Goal: Task Accomplishment & Management: Manage account settings

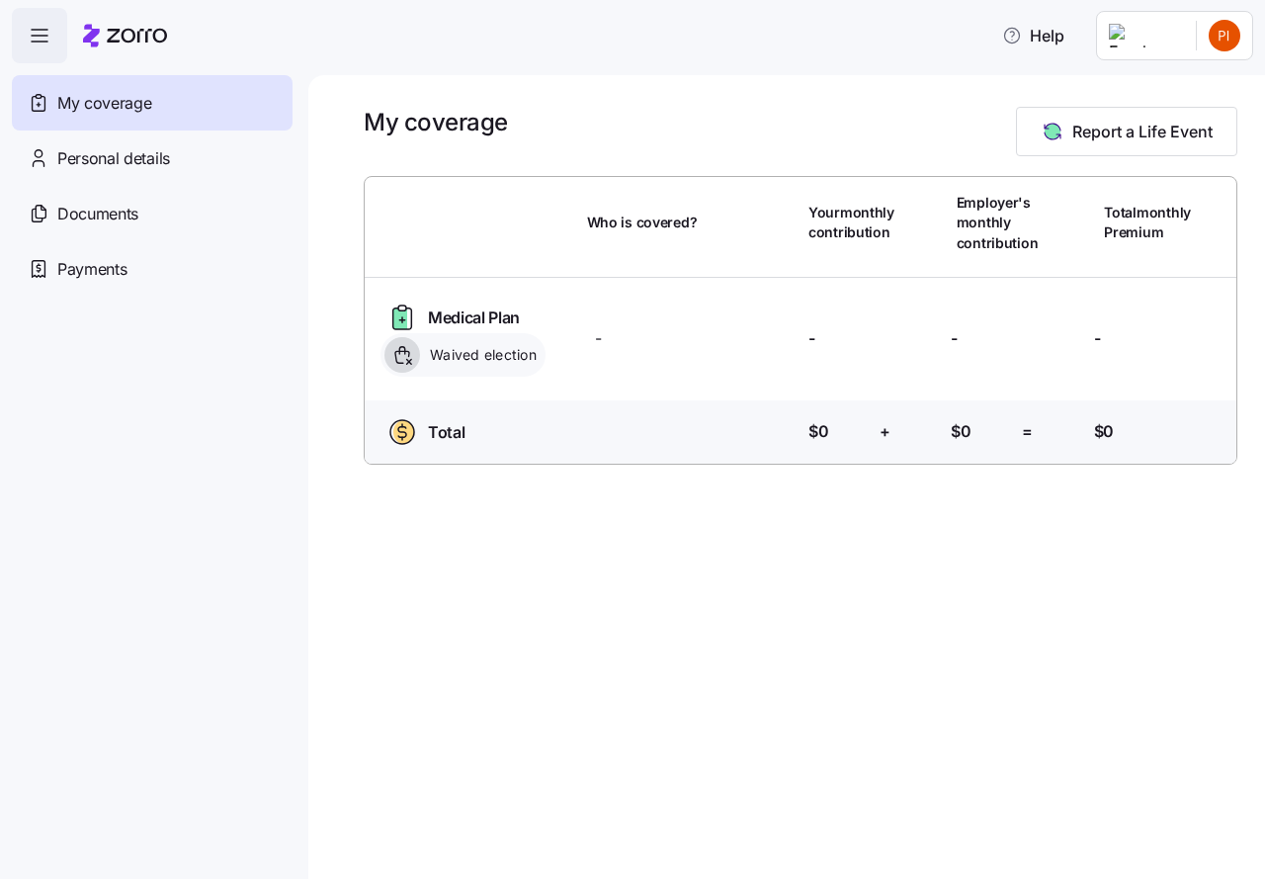
click at [1226, 38] on html "Help My coverage Personal details Documents Partners hub Payments My coverage R…" at bounding box center [632, 433] width 1265 height 867
click at [1199, 90] on div "Admin view" at bounding box center [1158, 89] width 103 height 22
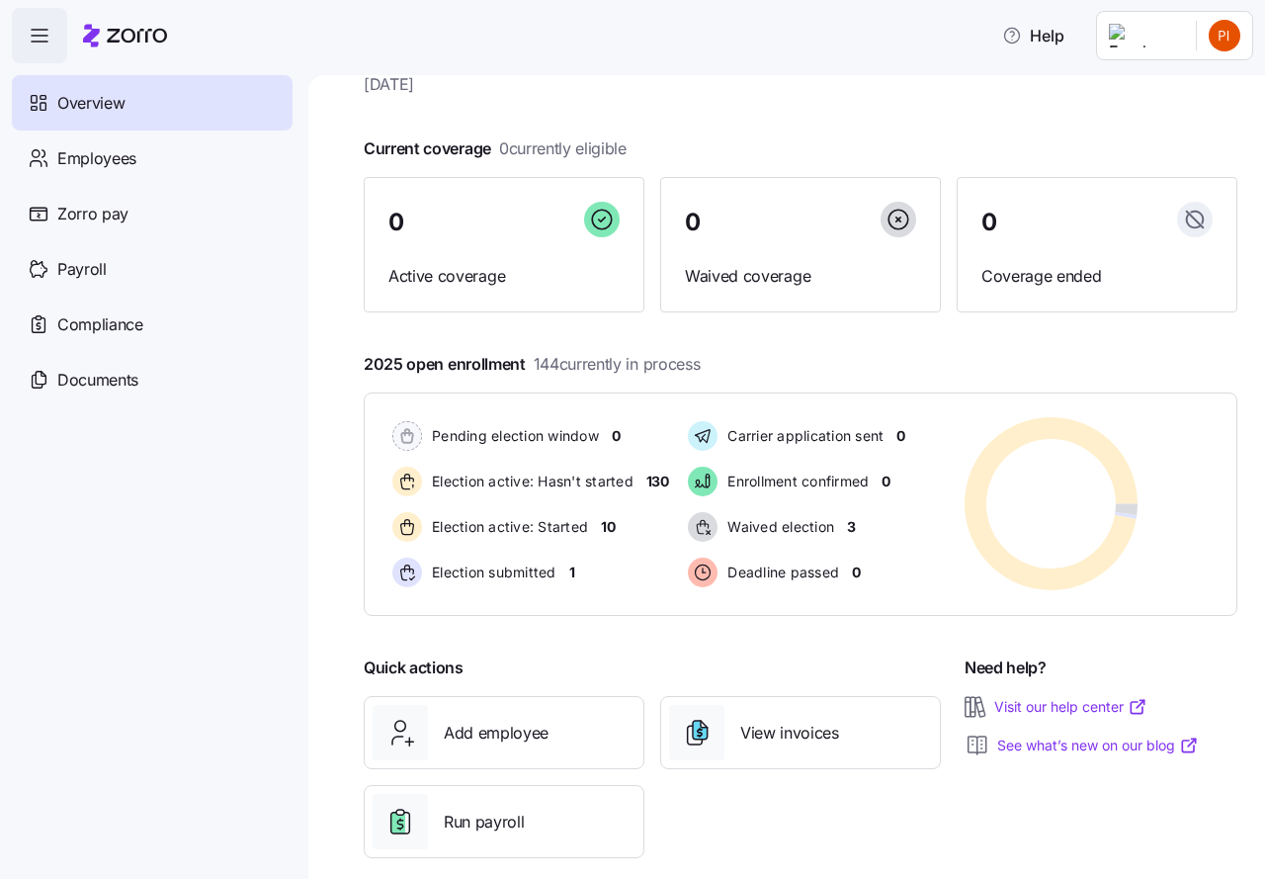
scroll to position [74, 0]
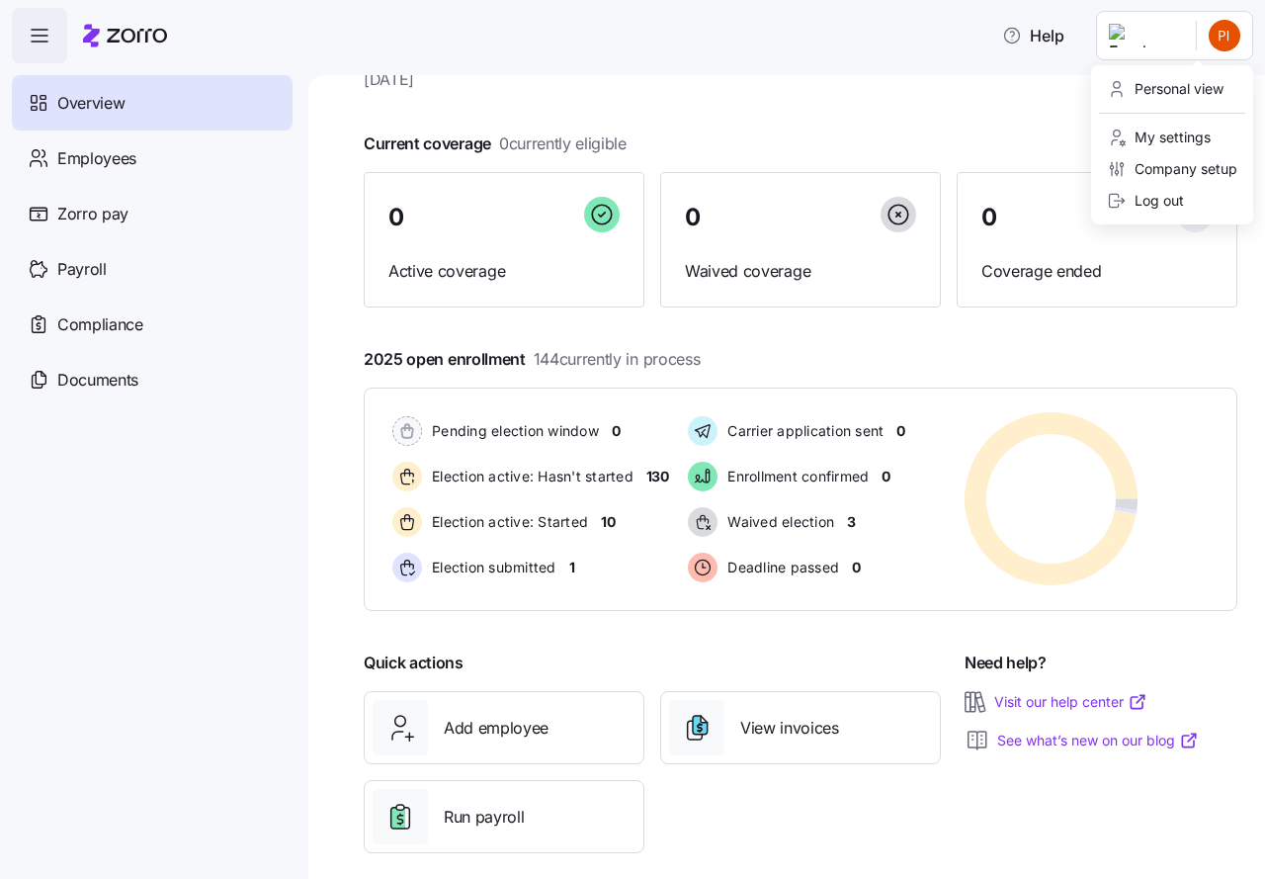
click at [1222, 33] on html "Help Overview Employees Zorro pay Payroll Compliance Documents Westminster Vill…" at bounding box center [632, 433] width 1265 height 867
click at [1159, 199] on div "Log out" at bounding box center [1145, 201] width 77 height 22
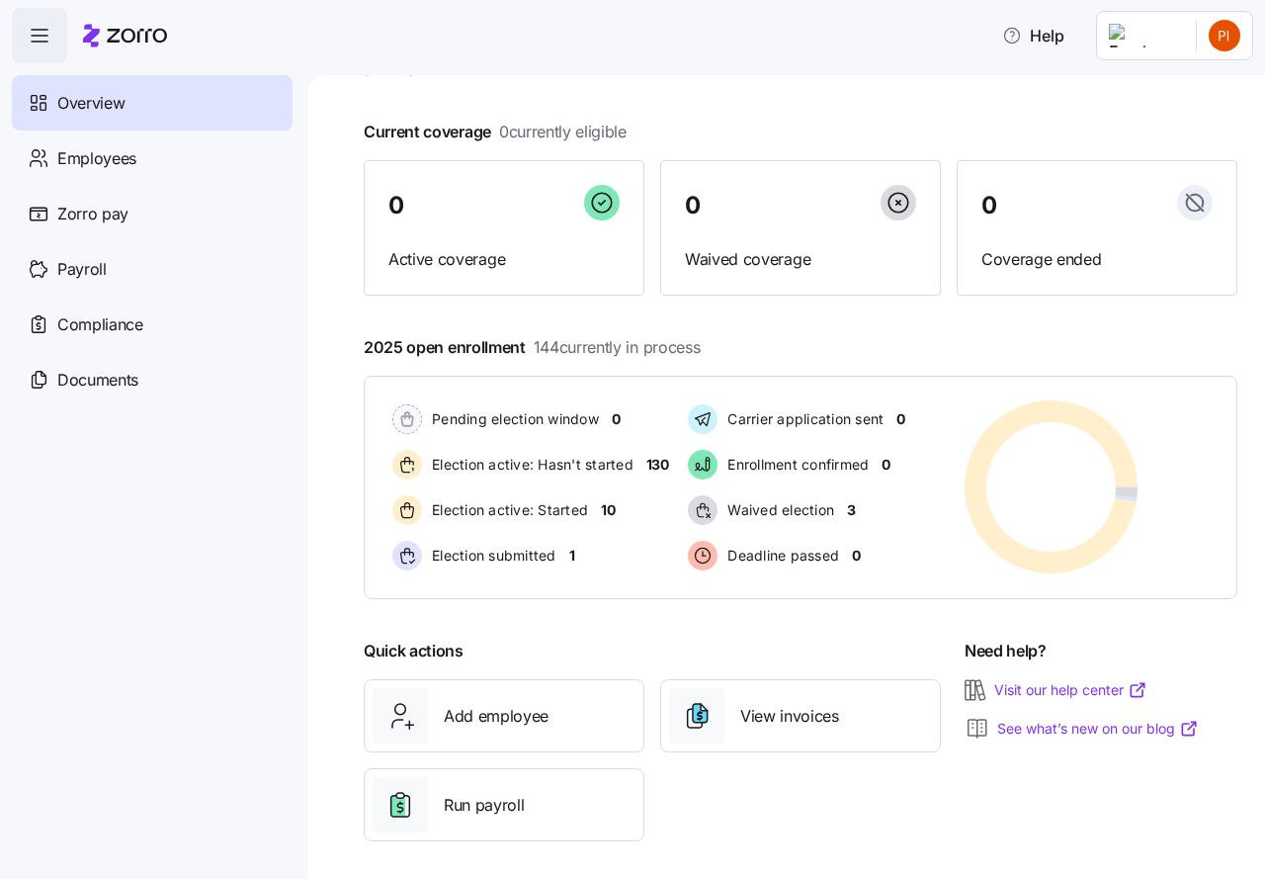
scroll to position [96, 0]
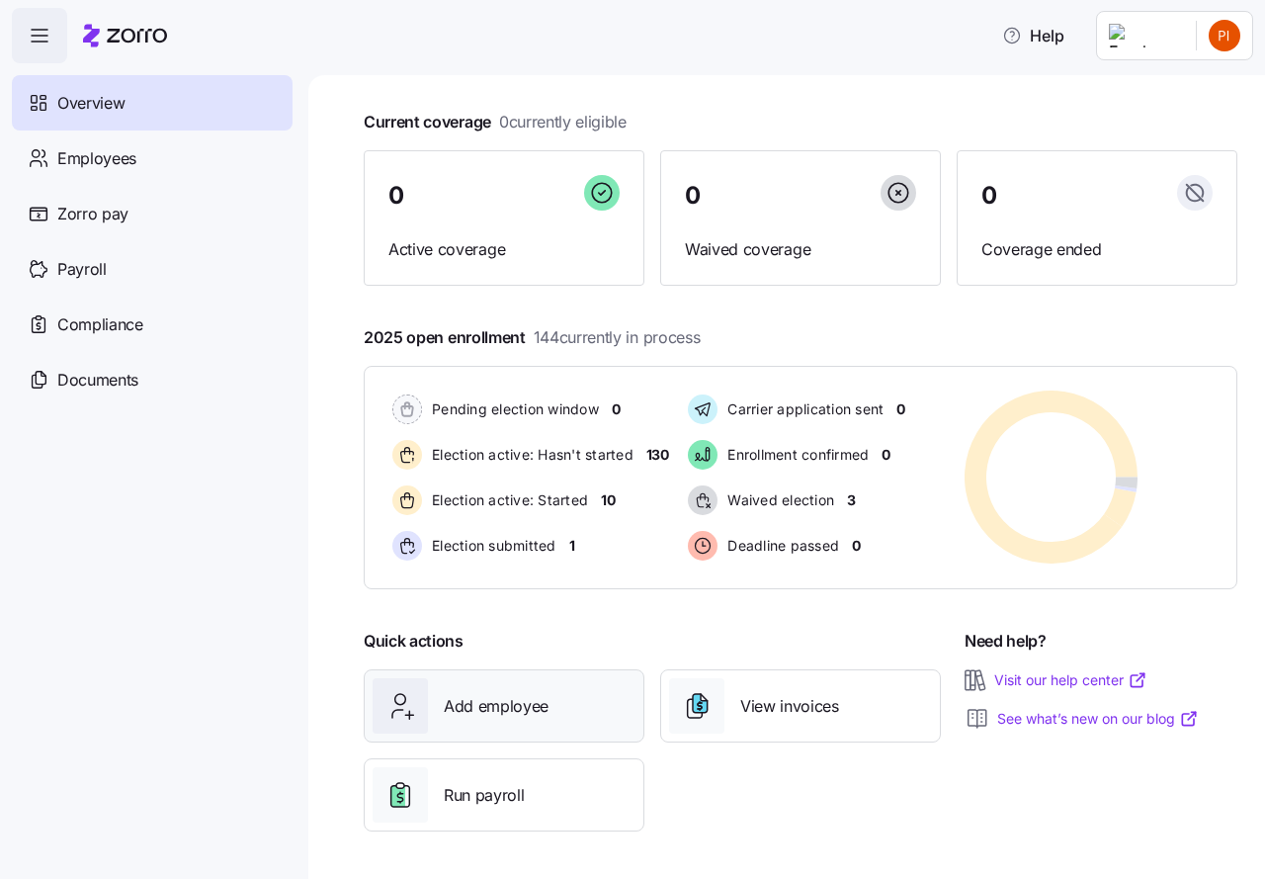
click at [517, 706] on span "Add employee" at bounding box center [496, 706] width 105 height 25
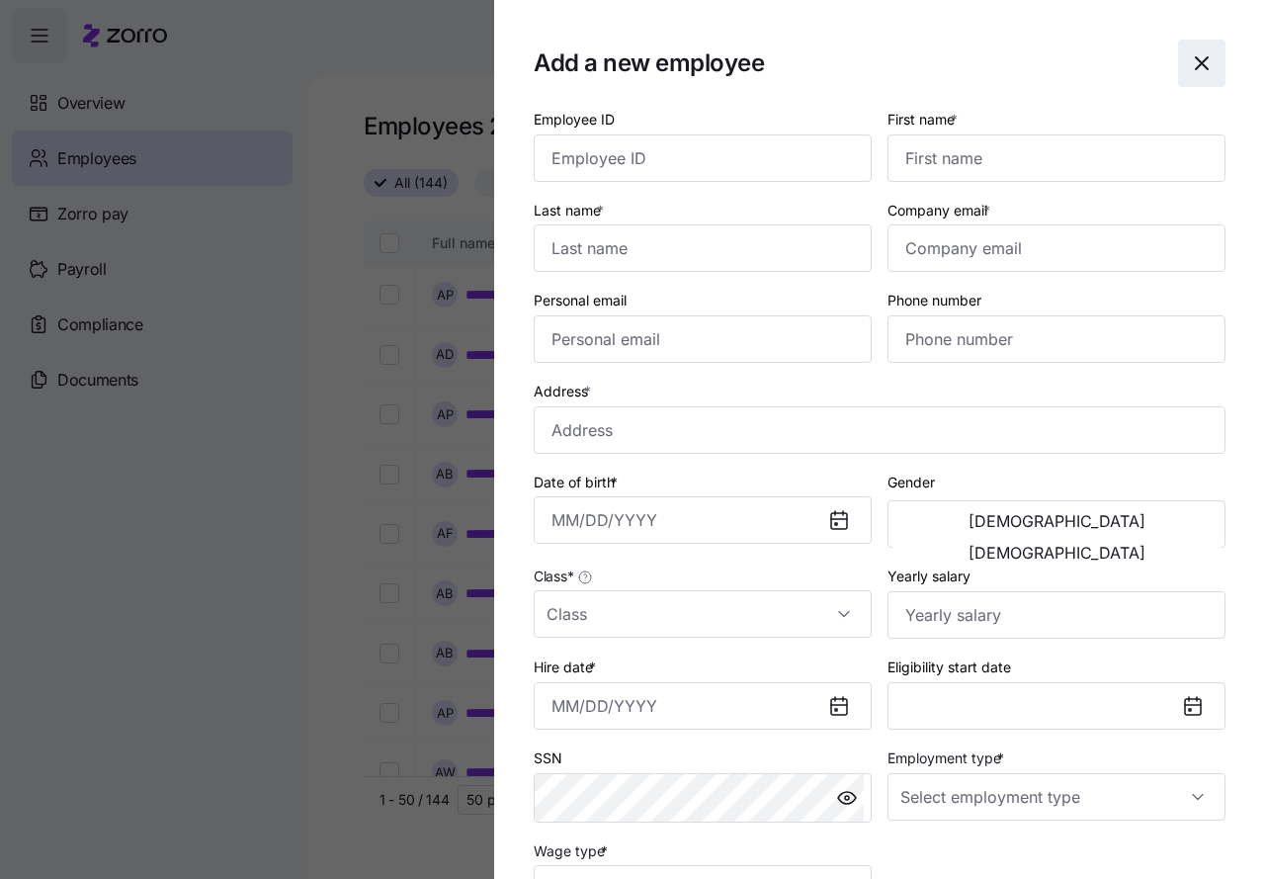
click at [1196, 60] on icon "button" at bounding box center [1202, 63] width 12 height 12
